Goal: Task Accomplishment & Management: Manage account settings

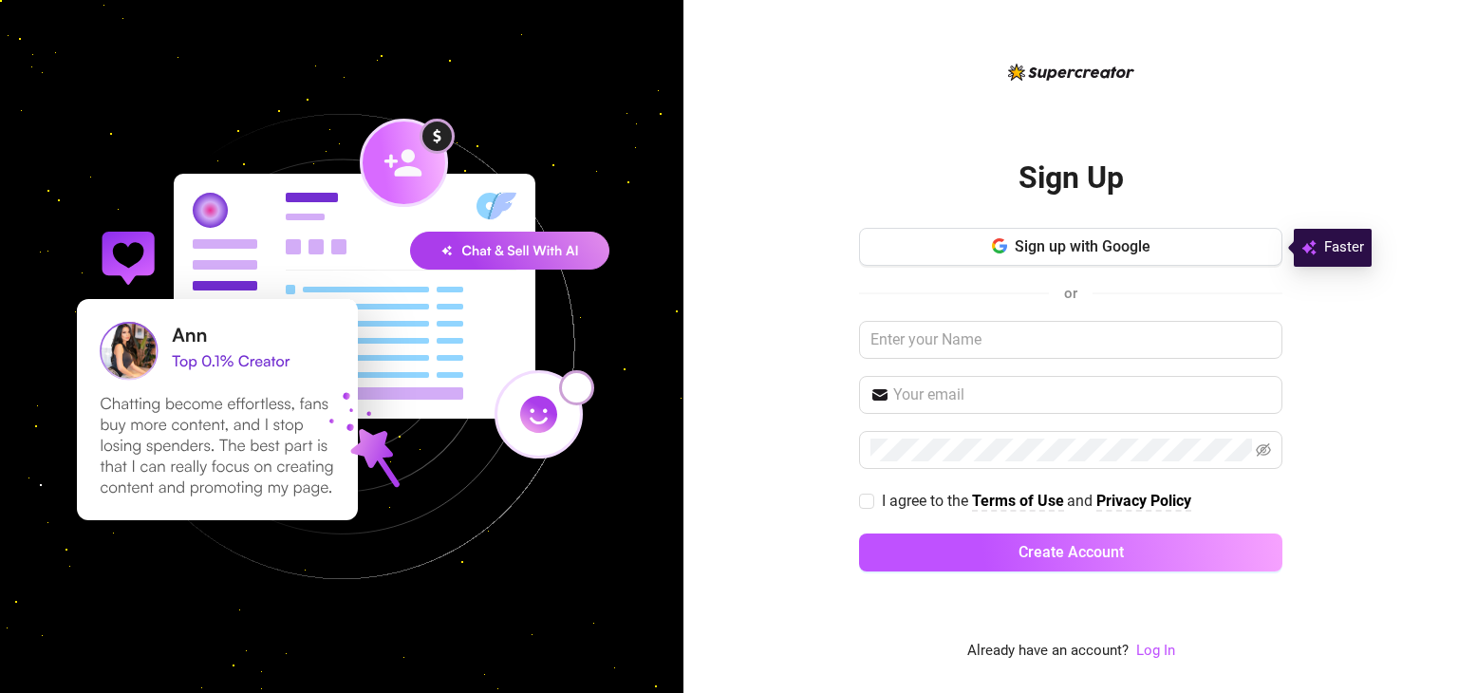
click at [1342, 154] on div "Sign Up Sign up with Google or I agree to the Terms of Use and Privacy Policy C…" at bounding box center [1070, 346] width 775 height 693
click at [1036, 248] on span "Sign up with Google" at bounding box center [1083, 246] width 136 height 18
click at [1018, 251] on span "Sign up with Google" at bounding box center [1083, 246] width 136 height 18
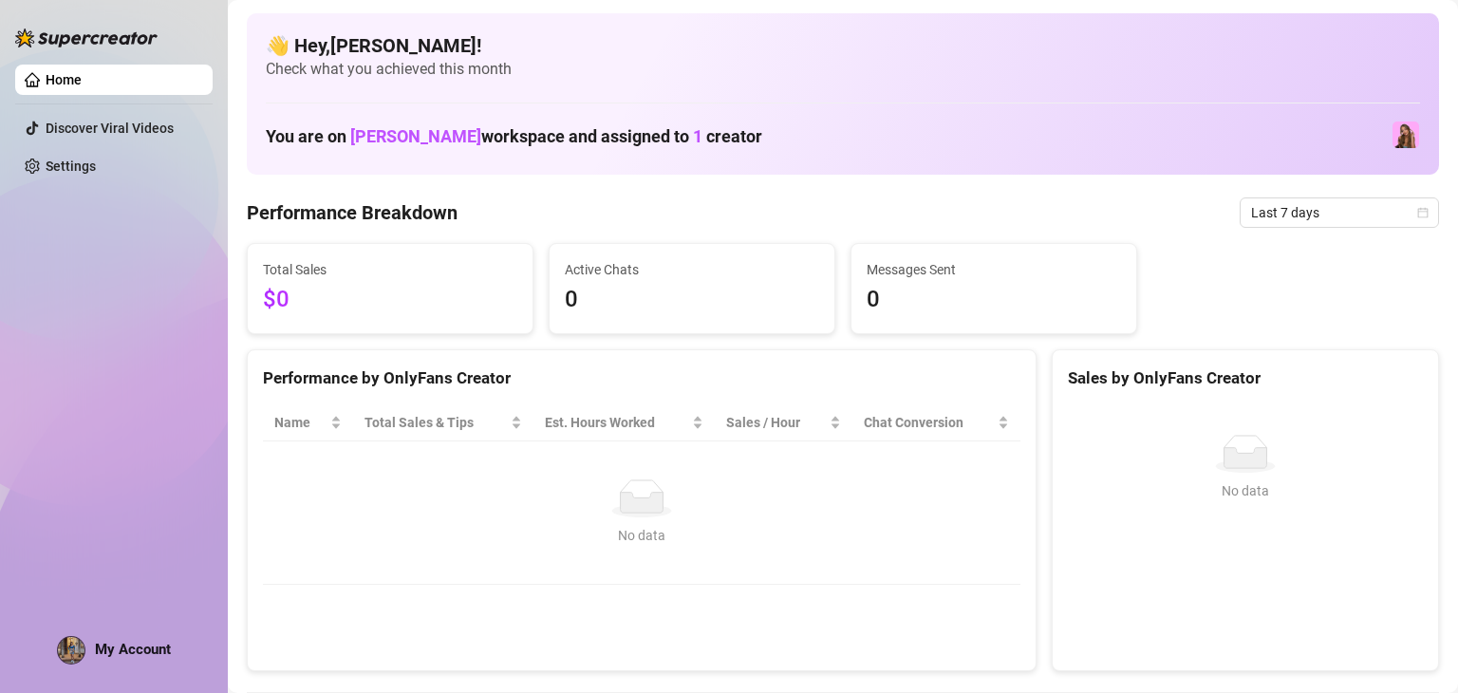
click at [82, 84] on link "Home" at bounding box center [64, 79] width 36 height 15
click at [96, 168] on link "Settings" at bounding box center [71, 166] width 50 height 15
